Goal: Transaction & Acquisition: Purchase product/service

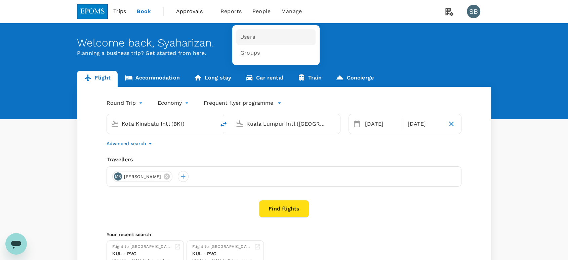
click at [249, 38] on span "Users" at bounding box center [247, 37] width 15 height 8
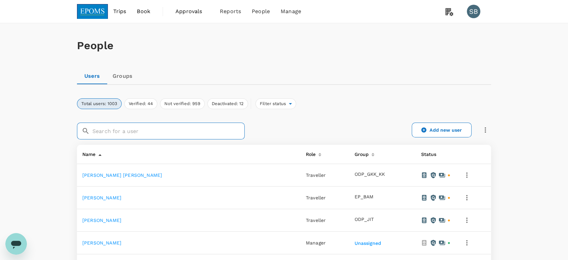
click at [120, 135] on input "text" at bounding box center [168, 130] width 152 height 17
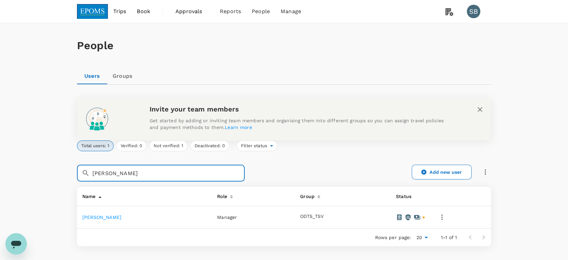
type input "[PERSON_NAME]"
click at [446, 213] on icon "button" at bounding box center [442, 217] width 8 height 8
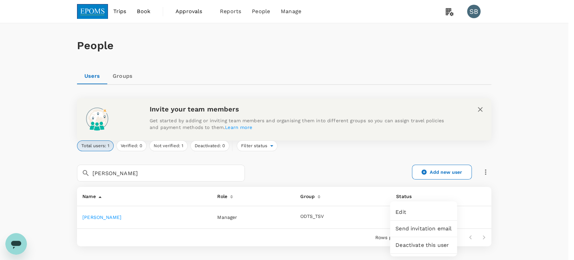
click at [383, 168] on div at bounding box center [287, 130] width 574 height 260
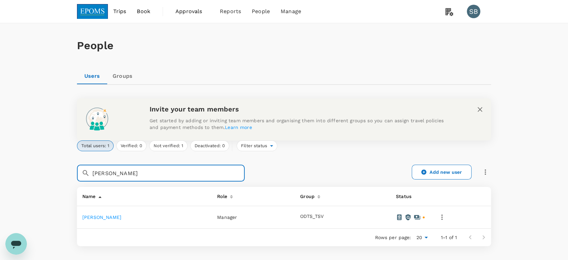
drag, startPoint x: 119, startPoint y: 174, endPoint x: 76, endPoint y: 170, distance: 43.2
click at [76, 170] on div "​ [PERSON_NAME] ​" at bounding box center [157, 168] width 176 height 25
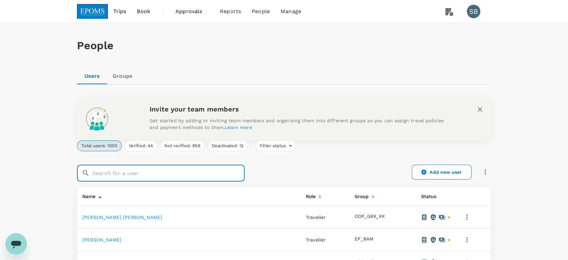
paste input "[PERSON_NAME]"
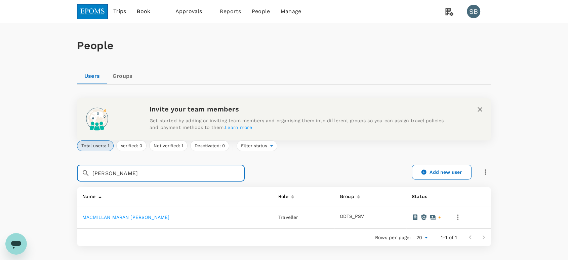
type input "[PERSON_NAME]"
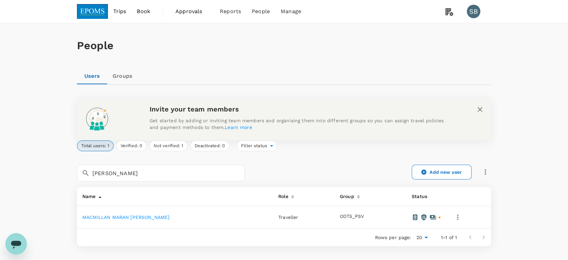
click at [97, 3] on link at bounding box center [92, 11] width 31 height 23
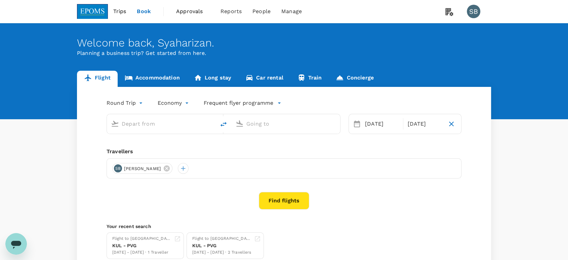
type input "Kota Kinabalu Intl (BKI)"
type input "Kuala Lumpur Intl ([GEOGRAPHIC_DATA])"
type input "Kota Kinabalu Intl (BKI)"
type input "Kuala Lumpur Intl ([GEOGRAPHIC_DATA])"
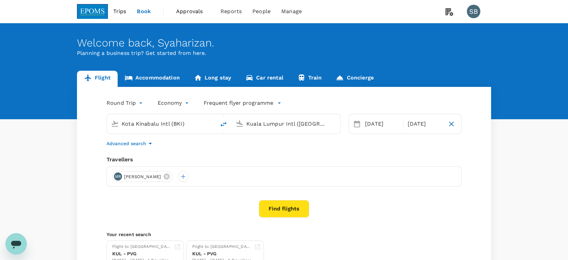
click at [170, 175] on icon at bounding box center [166, 175] width 7 height 7
click at [119, 174] on div at bounding box center [117, 176] width 11 height 11
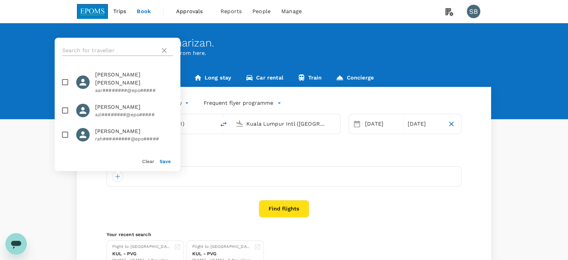
click at [73, 48] on input "text" at bounding box center [109, 50] width 95 height 11
paste input "[PERSON_NAME]"
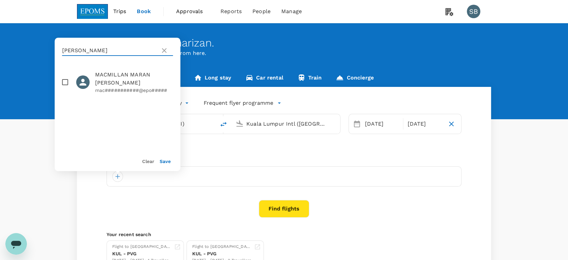
type input "[PERSON_NAME]"
click at [67, 83] on input "checkbox" at bounding box center [65, 82] width 14 height 14
checkbox input "true"
click at [167, 161] on button "Save" at bounding box center [165, 160] width 11 height 5
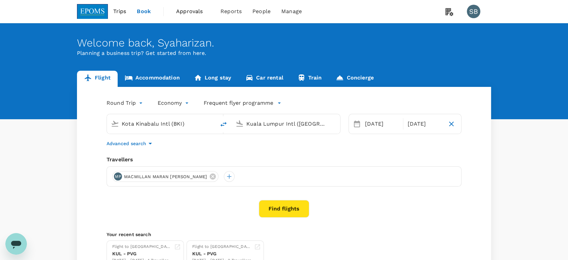
click at [176, 126] on input "Kota Kinabalu Intl (BKI)" at bounding box center [162, 123] width 80 height 10
click at [169, 149] on p "Miri Intl" at bounding box center [171, 150] width 118 height 7
type input "Miri Intl (MYY)"
click at [376, 126] on div "[DATE]" at bounding box center [381, 123] width 39 height 13
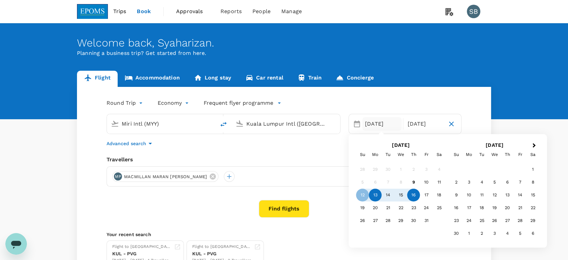
click at [379, 192] on div "13" at bounding box center [375, 195] width 13 height 13
click at [412, 194] on div "16" at bounding box center [414, 195] width 13 height 13
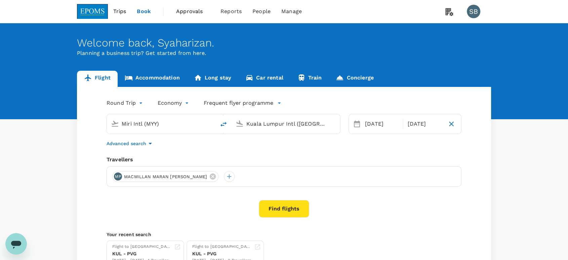
click at [286, 213] on button "Find flights" at bounding box center [284, 208] width 50 height 17
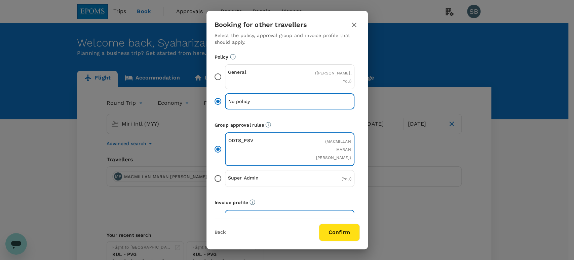
click at [341, 230] on button "Confirm" at bounding box center [339, 231] width 41 height 17
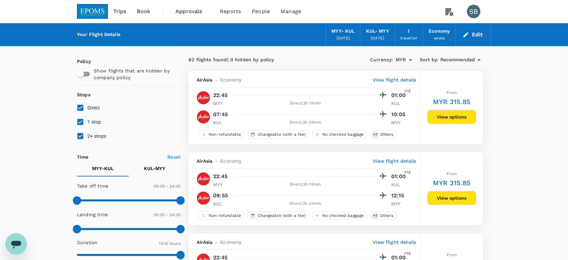
click at [451, 56] on span "Recommended" at bounding box center [457, 59] width 35 height 7
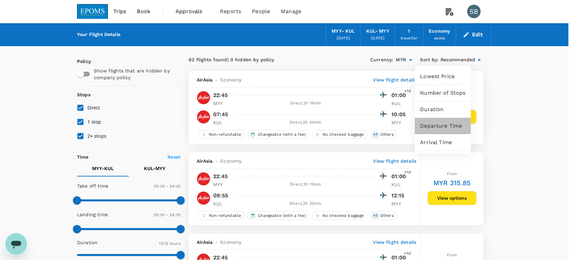
click at [452, 128] on div "Departure Time" at bounding box center [443, 126] width 56 height 16
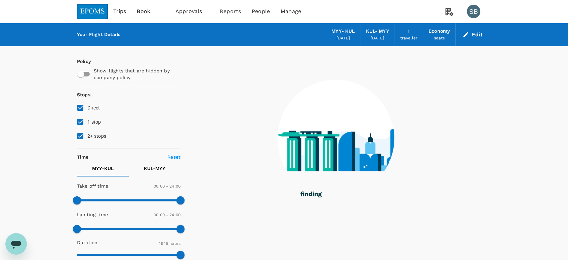
click at [78, 135] on input "2+ stops" at bounding box center [80, 136] width 14 height 14
checkbox input "false"
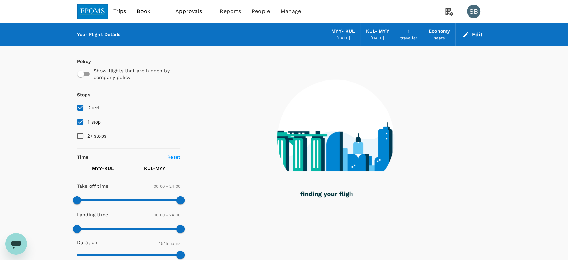
click at [78, 122] on input "1 stop" at bounding box center [80, 122] width 14 height 14
checkbox input "false"
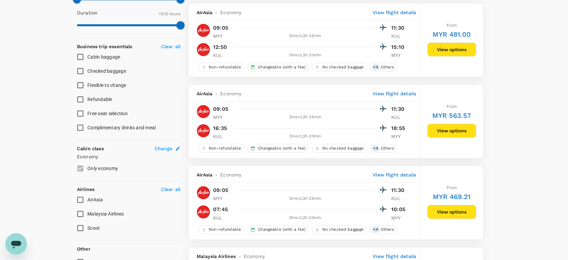
scroll to position [261, 0]
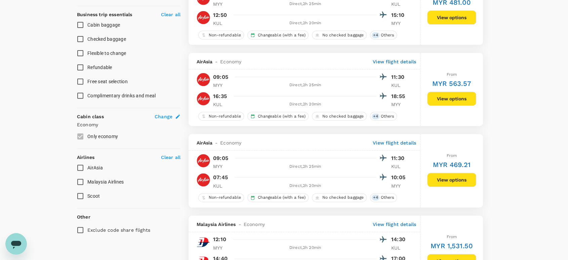
click at [78, 164] on input "AirAsia" at bounding box center [80, 167] width 14 height 14
checkbox input "true"
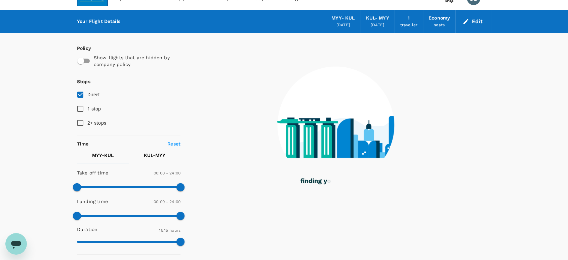
scroll to position [0, 0]
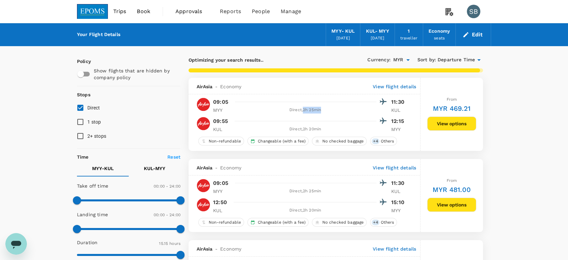
drag, startPoint x: 321, startPoint y: 112, endPoint x: 304, endPoint y: 109, distance: 17.8
click at [304, 109] on div "Direct , 2h 25min" at bounding box center [305, 110] width 143 height 7
copy div "2h 25min"
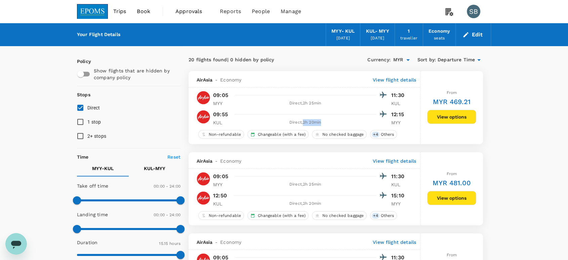
drag, startPoint x: 323, startPoint y: 123, endPoint x: 303, endPoint y: 121, distance: 20.6
click at [303, 121] on div "Direct , 2h 20min" at bounding box center [305, 122] width 143 height 7
copy div "2h 20min"
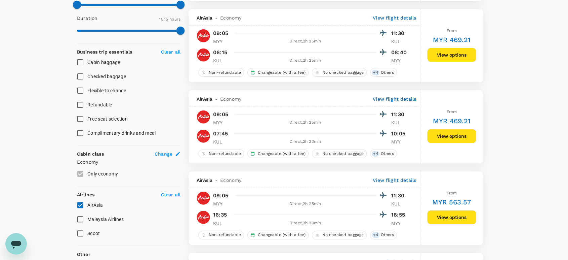
scroll to position [299, 0]
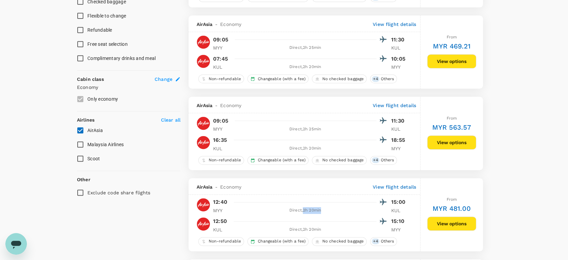
drag, startPoint x: 324, startPoint y: 210, endPoint x: 304, endPoint y: 211, distance: 19.9
click at [304, 211] on div "Direct , 2h 20min" at bounding box center [305, 210] width 143 height 7
copy div "2h 20min"
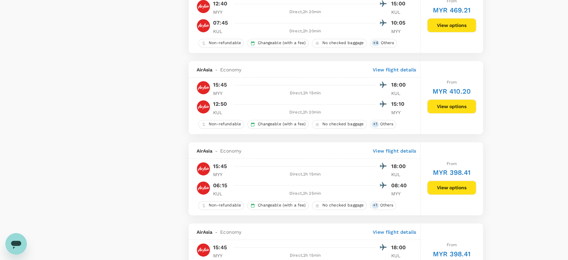
scroll to position [822, 0]
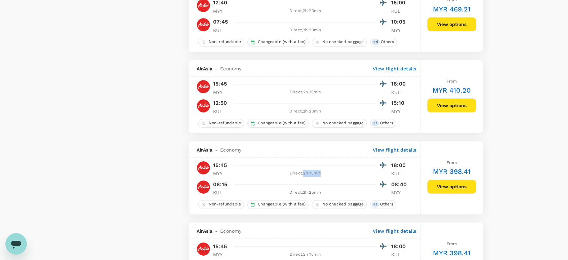
drag, startPoint x: 323, startPoint y: 178, endPoint x: 303, endPoint y: 177, distance: 20.2
click at [303, 177] on div "Direct , 2h 15min" at bounding box center [305, 173] width 143 height 7
drag, startPoint x: 324, startPoint y: 177, endPoint x: 304, endPoint y: 177, distance: 19.8
click at [304, 177] on div "Direct , 2h 15min" at bounding box center [305, 173] width 143 height 7
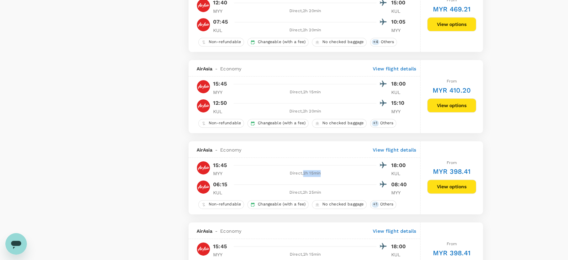
copy div "2h 15min"
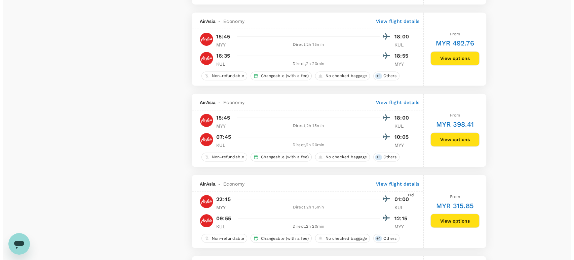
scroll to position [1046, 0]
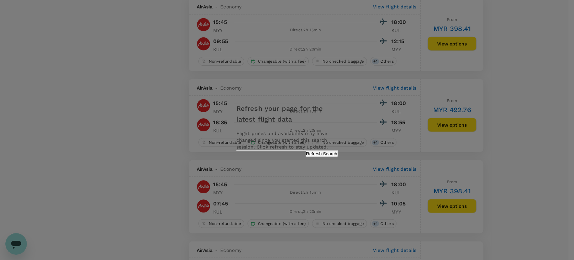
click at [334, 157] on button "Refresh Search" at bounding box center [321, 153] width 33 height 6
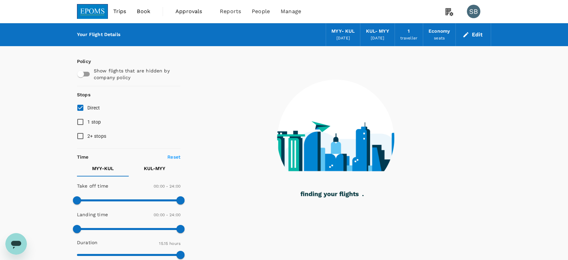
checkbox input "true"
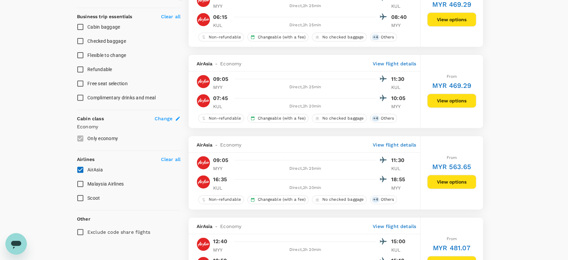
scroll to position [299, 0]
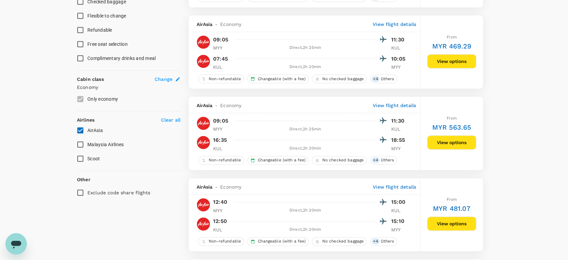
click at [465, 142] on button "View options" at bounding box center [451, 142] width 49 height 14
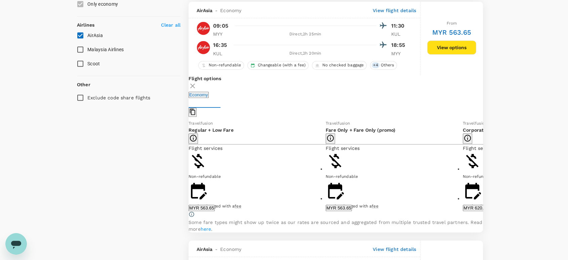
scroll to position [397, 0]
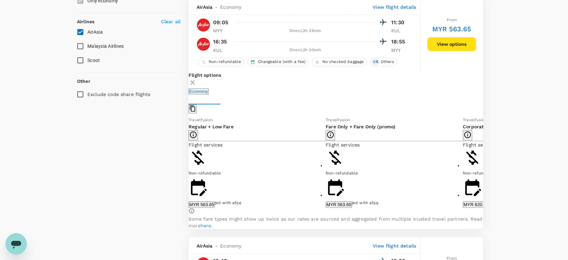
click at [485, 165] on icon at bounding box center [488, 161] width 7 height 7
click at [463, 207] on button "MYR 622.67" at bounding box center [476, 204] width 26 height 6
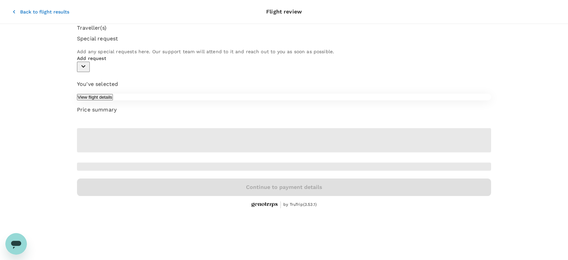
click at [11, 9] on button "Back to flight results" at bounding box center [41, 11] width 76 height 17
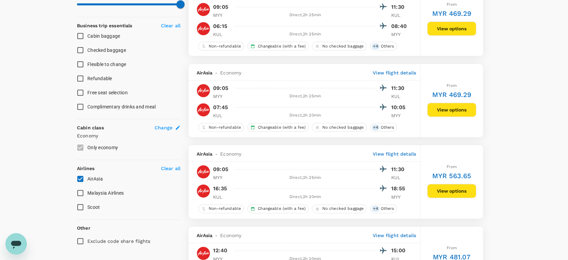
scroll to position [261, 0]
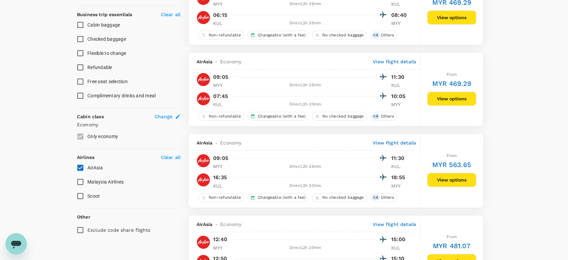
click at [470, 178] on button "View options" at bounding box center [451, 179] width 49 height 14
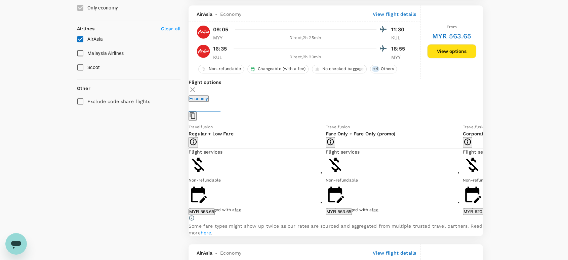
scroll to position [397, 0]
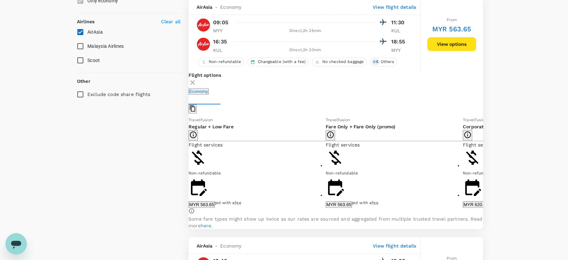
click at [485, 165] on icon at bounding box center [488, 161] width 7 height 7
click at [463, 207] on button "MYR 622.67" at bounding box center [476, 204] width 26 height 6
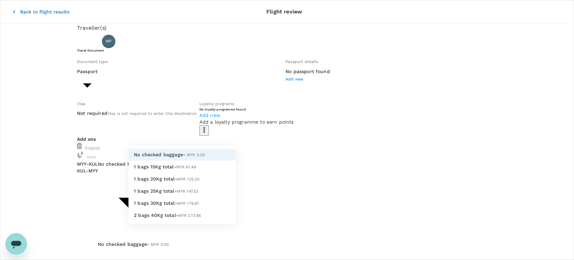
click at [200, 185] on li "1 bags 20Kg total +MYR 125.20" at bounding box center [181, 178] width 107 height 12
type input "2 - 125.2"
click at [197, 185] on li "1 bags 20Kg total +MYR 125.20" at bounding box center [181, 178] width 107 height 12
type input "2 - 125.2"
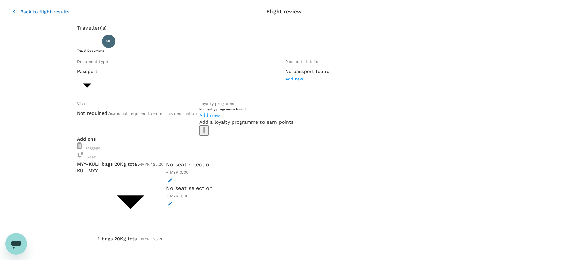
click at [11, 8] on icon "button" at bounding box center [14, 11] width 7 height 7
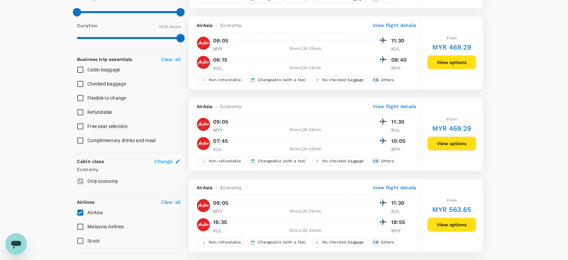
scroll to position [224, 0]
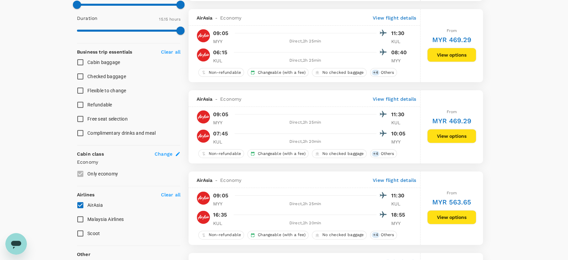
click at [437, 214] on button "View options" at bounding box center [451, 217] width 49 height 14
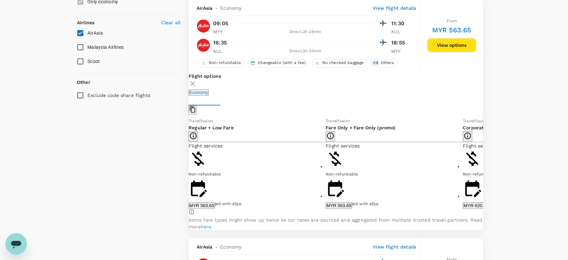
scroll to position [397, 0]
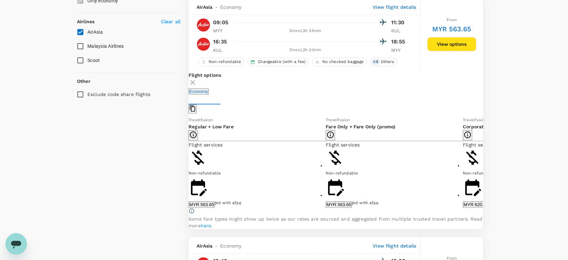
click at [485, 165] on icon at bounding box center [488, 161] width 7 height 7
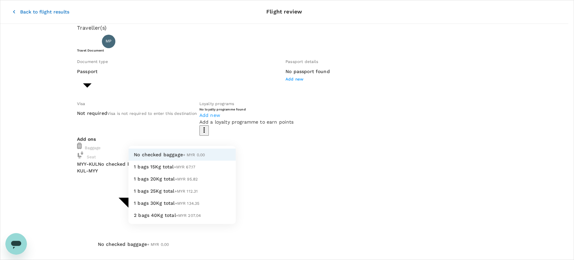
click at [210, 185] on li "1 bags 20Kg total +MYR 95.82" at bounding box center [181, 178] width 107 height 12
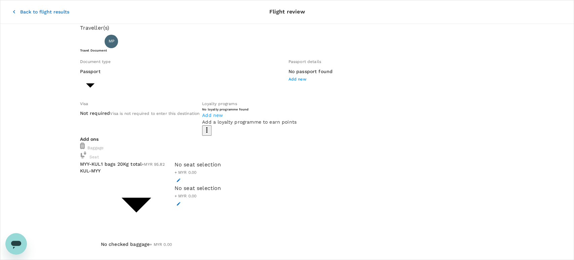
type input "2 - 95.82"
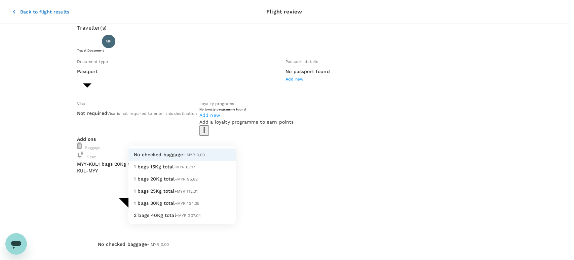
click at [202, 185] on li "1 bags 20Kg total +MYR 95.82" at bounding box center [181, 178] width 107 height 12
type input "2 - 95.82"
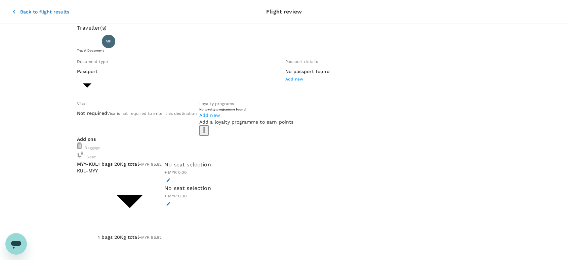
click at [171, 178] on icon "button" at bounding box center [168, 180] width 5 height 5
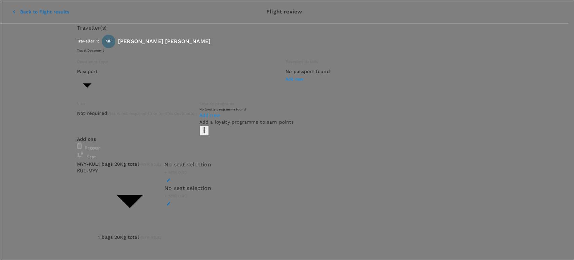
click at [140, 131] on p "Select" at bounding box center [101, 134] width 80 height 7
click at [156, 114] on p "Select" at bounding box center [116, 115] width 80 height 7
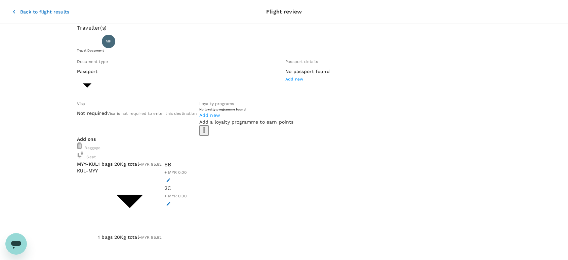
click at [12, 7] on button "Back to flight results" at bounding box center [41, 11] width 76 height 17
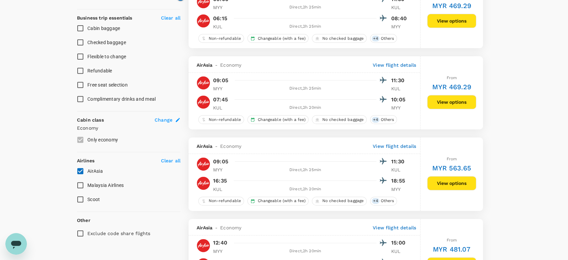
scroll to position [299, 0]
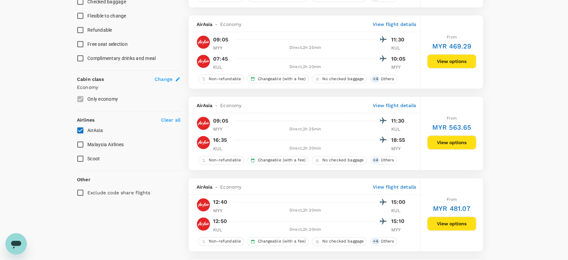
drag, startPoint x: 82, startPoint y: 144, endPoint x: 82, endPoint y: 139, distance: 4.7
click at [82, 144] on input "Malaysia Airlines" at bounding box center [80, 144] width 14 height 14
checkbox input "true"
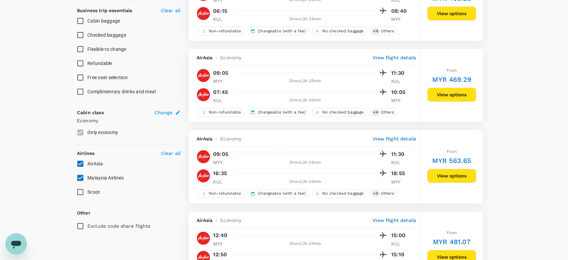
click at [83, 126] on label "Only economy" at bounding box center [124, 132] width 102 height 14
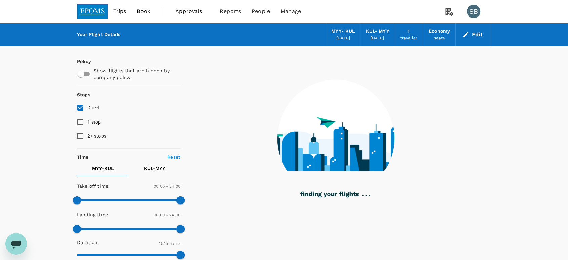
scroll to position [0, 0]
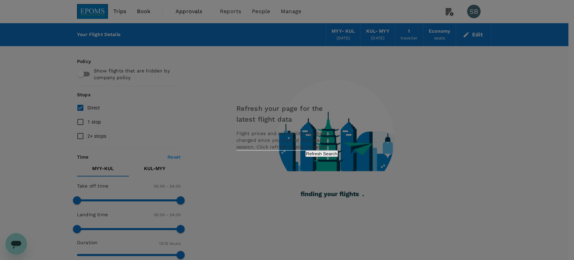
click at [321, 157] on button "Refresh Search" at bounding box center [321, 153] width 33 height 6
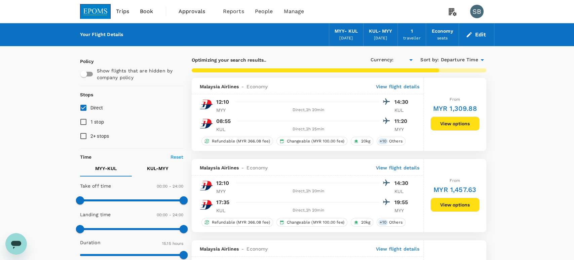
type input "MYR"
checkbox input "true"
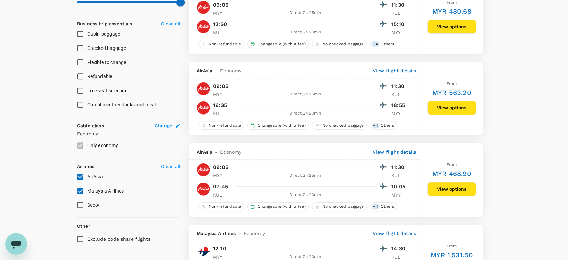
scroll to position [299, 0]
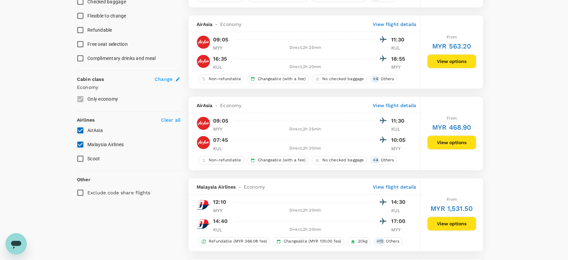
click at [77, 130] on input "AirAsia" at bounding box center [80, 130] width 14 height 14
checkbox input "false"
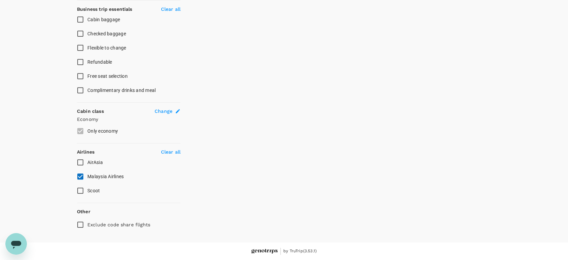
scroll to position [265, 0]
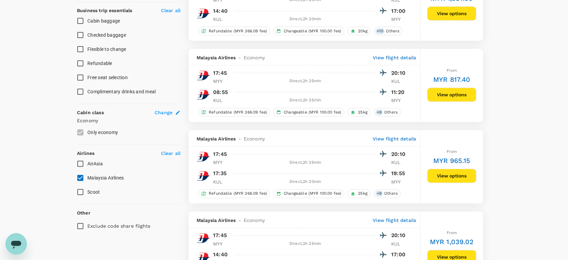
type input "MYR"
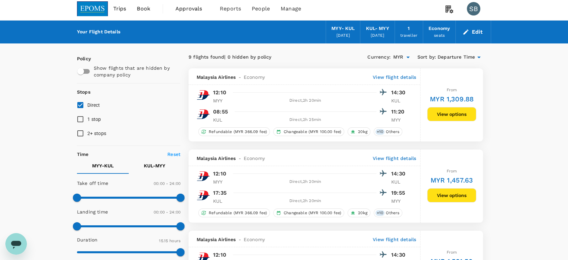
scroll to position [0, 0]
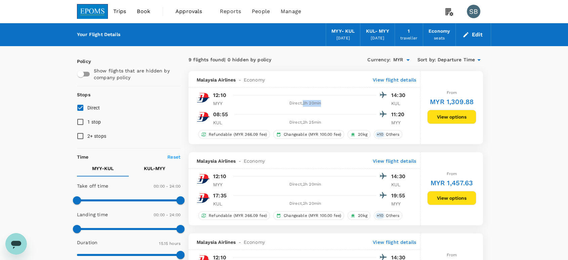
drag, startPoint x: 325, startPoint y: 103, endPoint x: 304, endPoint y: 103, distance: 21.9
click at [304, 103] on div "Direct , 2h 20min" at bounding box center [305, 103] width 143 height 7
copy div "2h 20min"
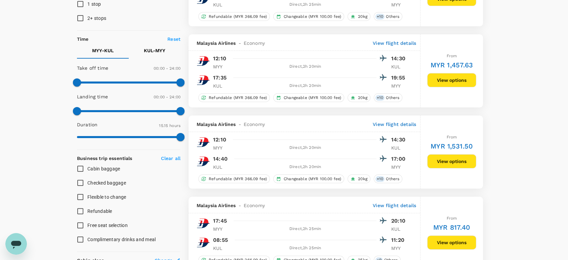
scroll to position [149, 0]
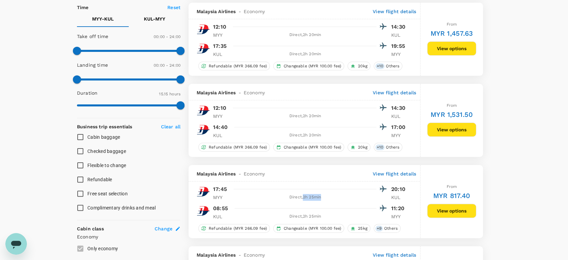
drag, startPoint x: 322, startPoint y: 197, endPoint x: 304, endPoint y: 196, distance: 18.2
click at [304, 196] on div "Direct , 2h 25min" at bounding box center [305, 197] width 143 height 7
copy div "2h 25min"
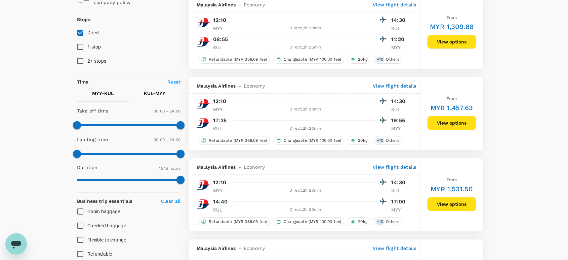
scroll to position [0, 0]
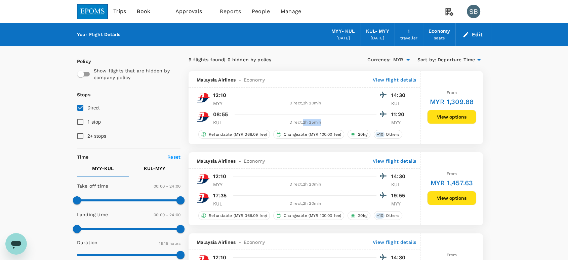
drag, startPoint x: 323, startPoint y: 123, endPoint x: 303, endPoint y: 122, distance: 19.9
click at [303, 122] on div "Direct , 2h 25min" at bounding box center [305, 122] width 143 height 7
copy div "2h 25min"
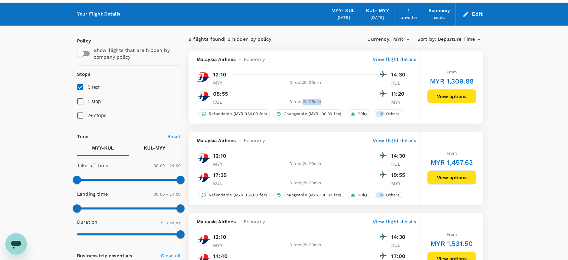
scroll to position [37, 0]
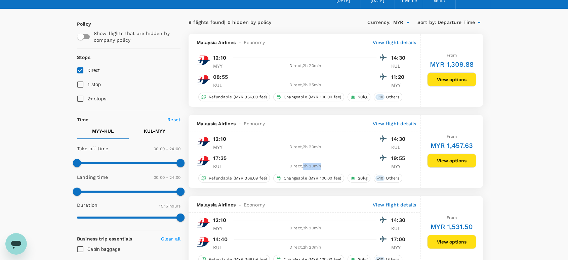
drag, startPoint x: 322, startPoint y: 168, endPoint x: 303, endPoint y: 168, distance: 19.5
click at [303, 168] on div "Direct , 2h 20min" at bounding box center [305, 166] width 143 height 7
copy div "2h 20min"
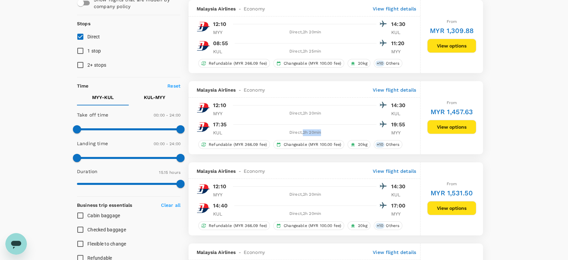
scroll to position [75, 0]
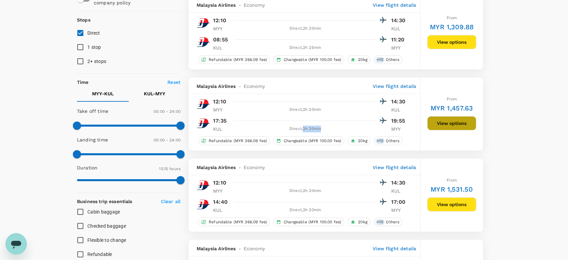
click at [445, 121] on button "View options" at bounding box center [451, 123] width 49 height 14
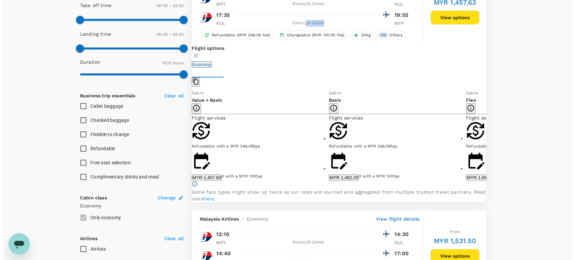
scroll to position [188, 0]
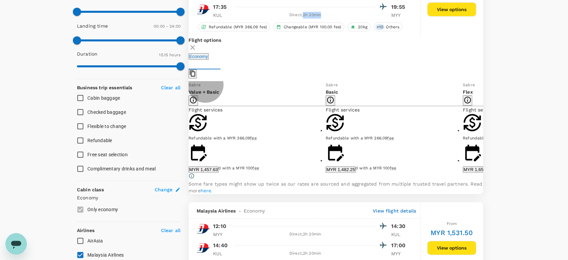
click at [326, 221] on button "Show more" at bounding box center [338, 224] width 24 height 6
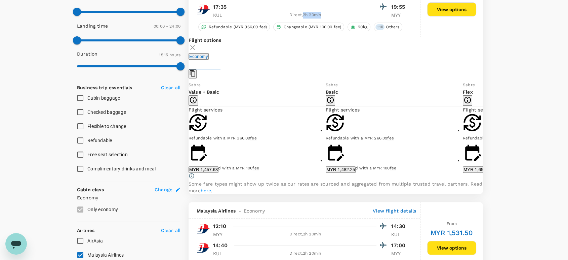
click at [326, 221] on button "Show more" at bounding box center [338, 224] width 24 height 6
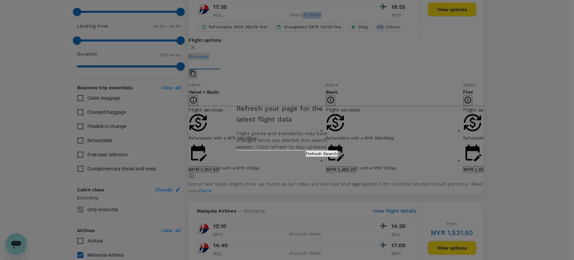
click at [317, 156] on button "Refresh Search" at bounding box center [321, 153] width 33 height 6
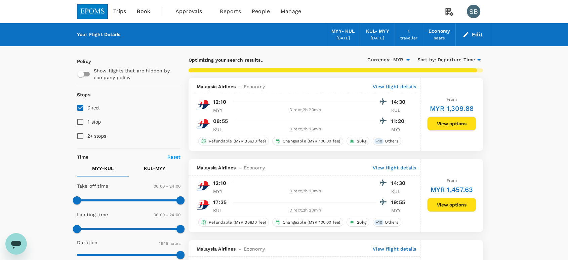
checkbox input "false"
checkbox input "true"
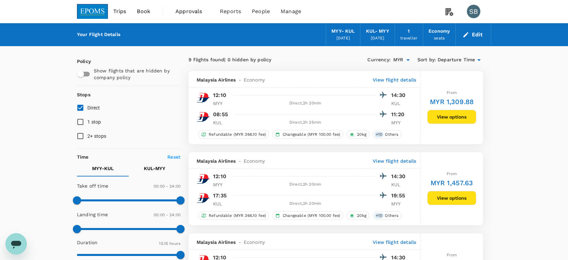
click at [90, 11] on img at bounding box center [92, 11] width 31 height 15
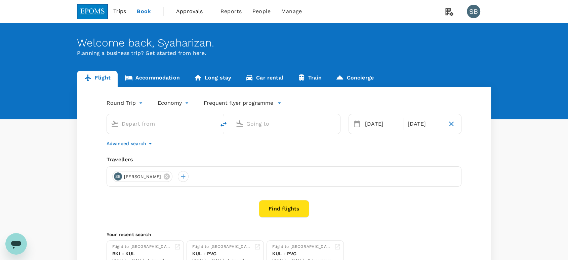
type input "Miri Intl (MYY)"
type input "Kuala Lumpur Intl ([GEOGRAPHIC_DATA])"
